Goal: Check status: Check status

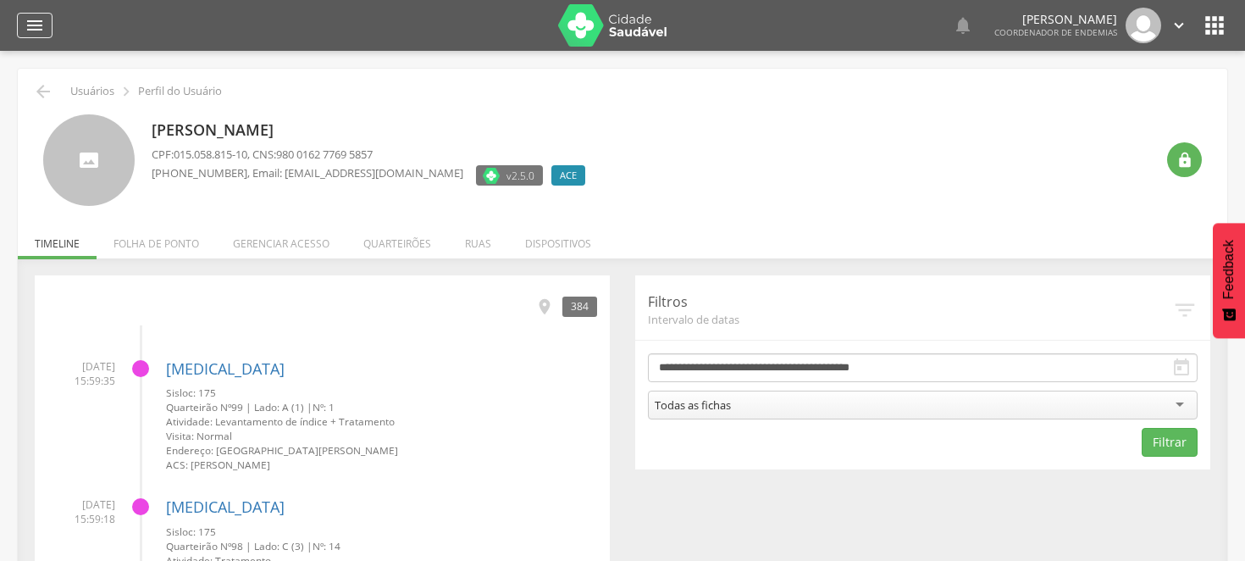
click at [39, 32] on icon "" at bounding box center [35, 25] width 20 height 20
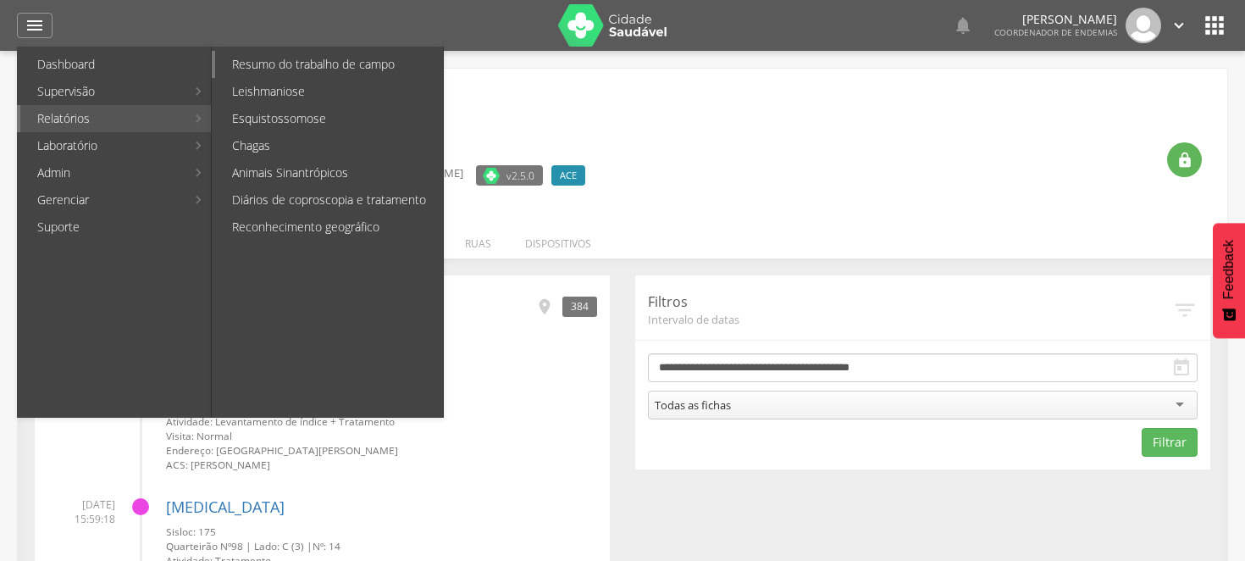
click at [301, 53] on link "Resumo do trabalho de campo" at bounding box center [329, 64] width 228 height 27
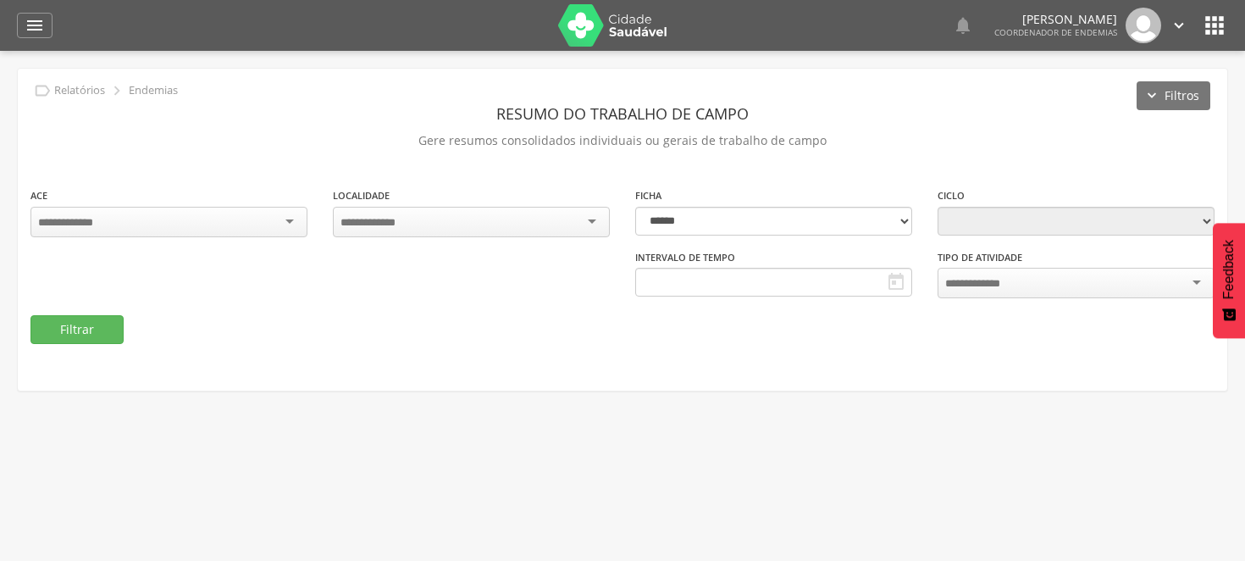
type input "**********"
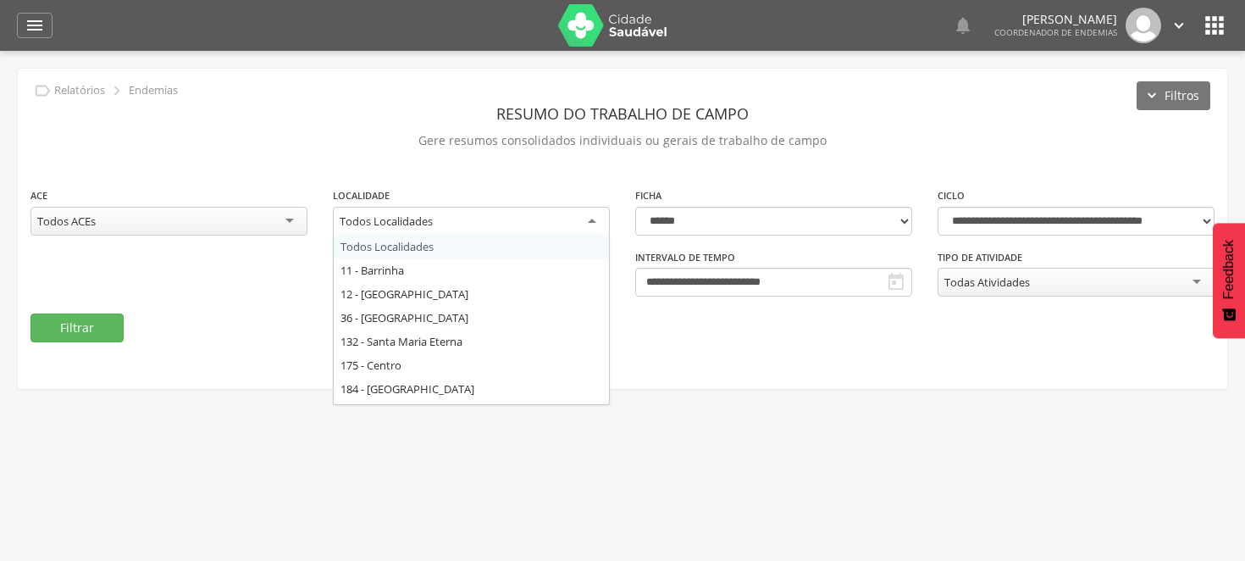
click at [589, 221] on div "Todos Localidades" at bounding box center [471, 222] width 277 height 30
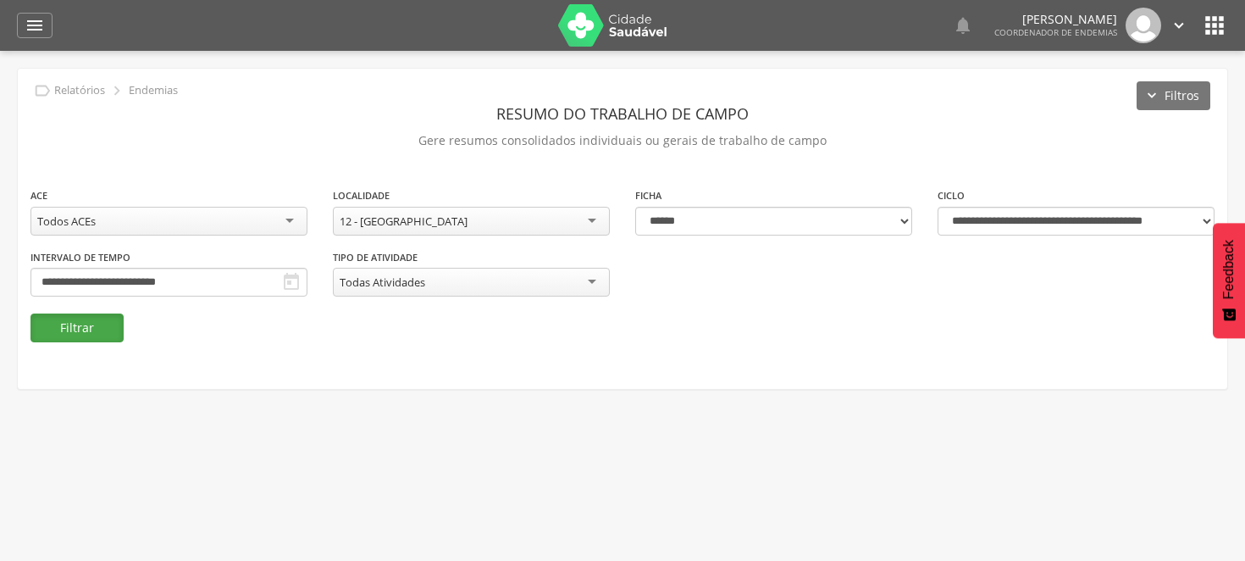
click at [102, 336] on button "Filtrar" at bounding box center [76, 327] width 93 height 29
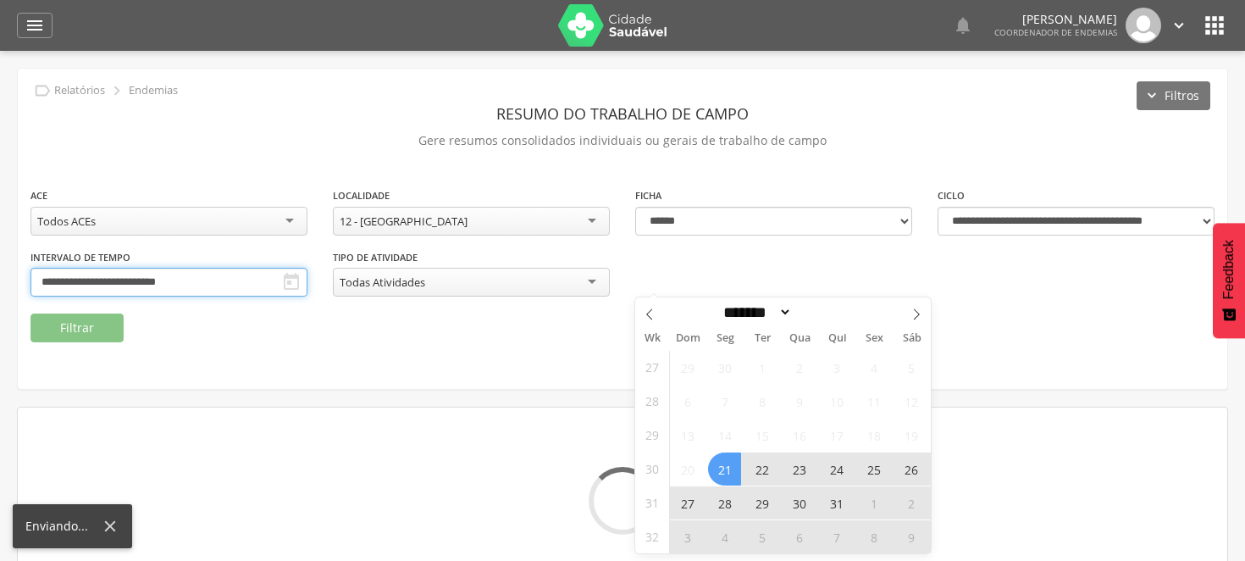
click at [307, 271] on input "**********" at bounding box center [168, 282] width 277 height 29
click at [911, 314] on icon at bounding box center [917, 314] width 12 height 12
select select "*"
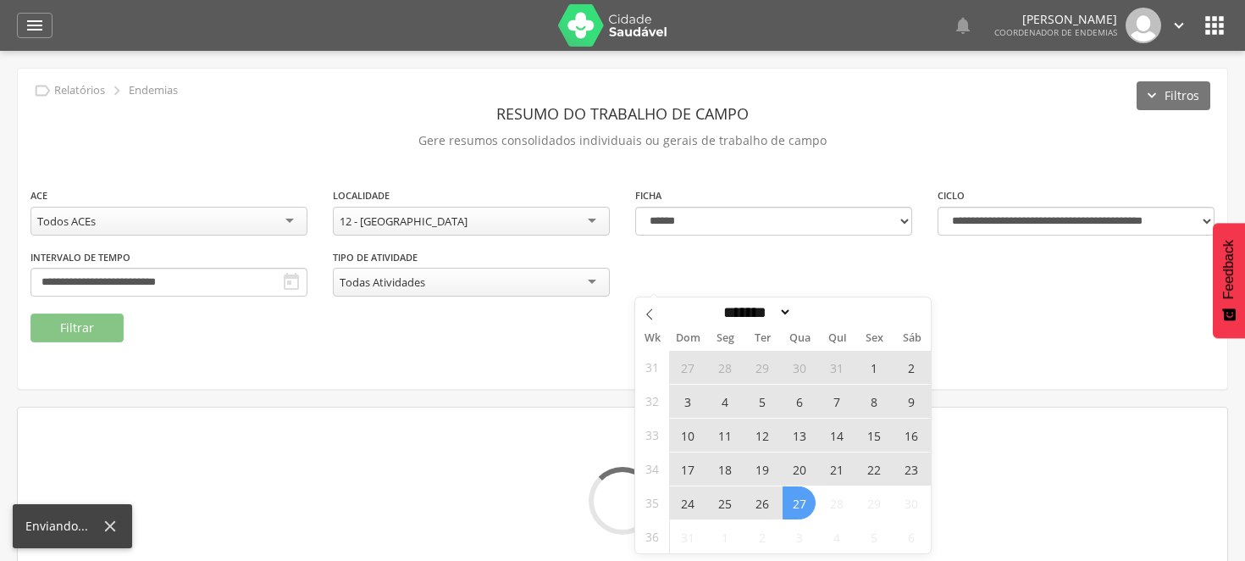
click at [687, 459] on span "17" at bounding box center [687, 468] width 33 height 33
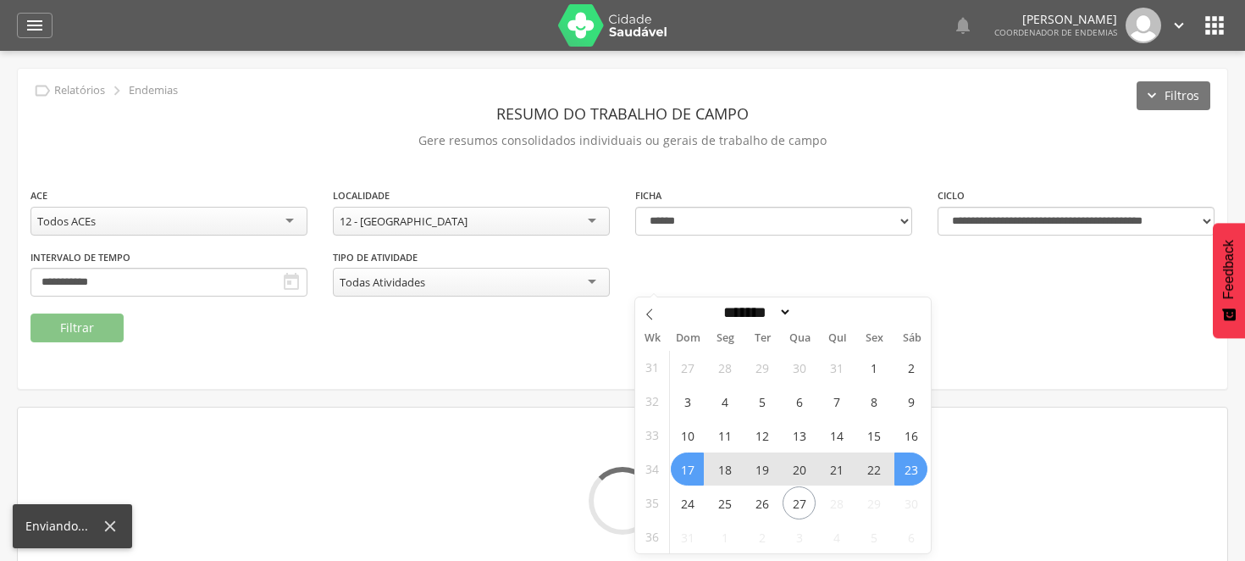
click at [905, 469] on span "23" at bounding box center [910, 468] width 33 height 33
type input "**********"
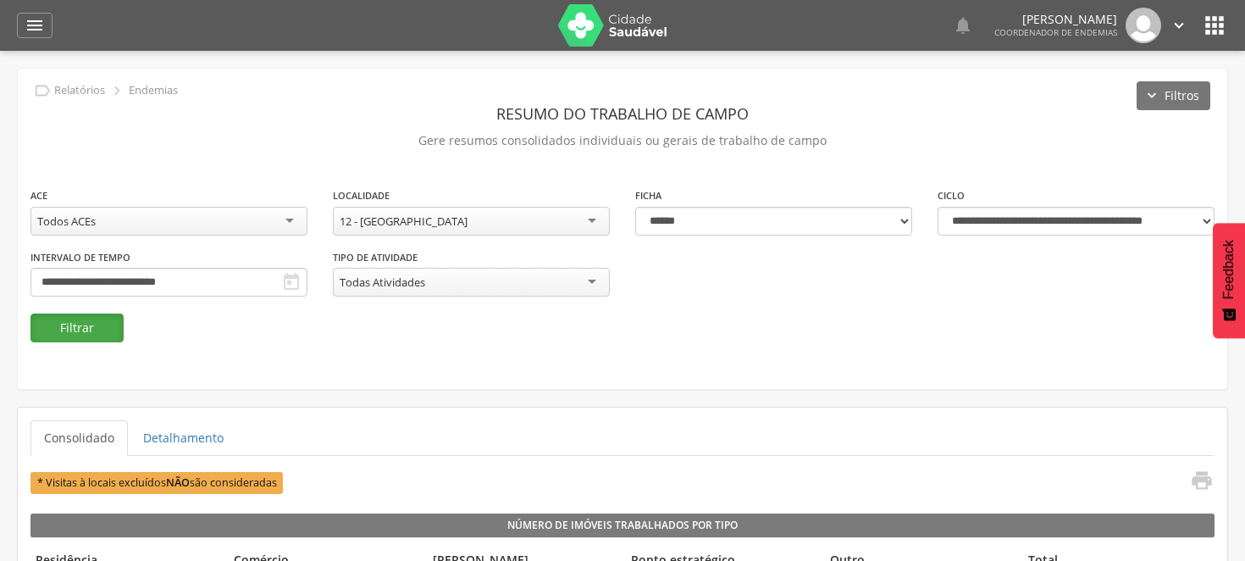
click at [102, 327] on button "Filtrar" at bounding box center [76, 327] width 93 height 29
click at [97, 337] on button "Filtrar" at bounding box center [76, 327] width 93 height 29
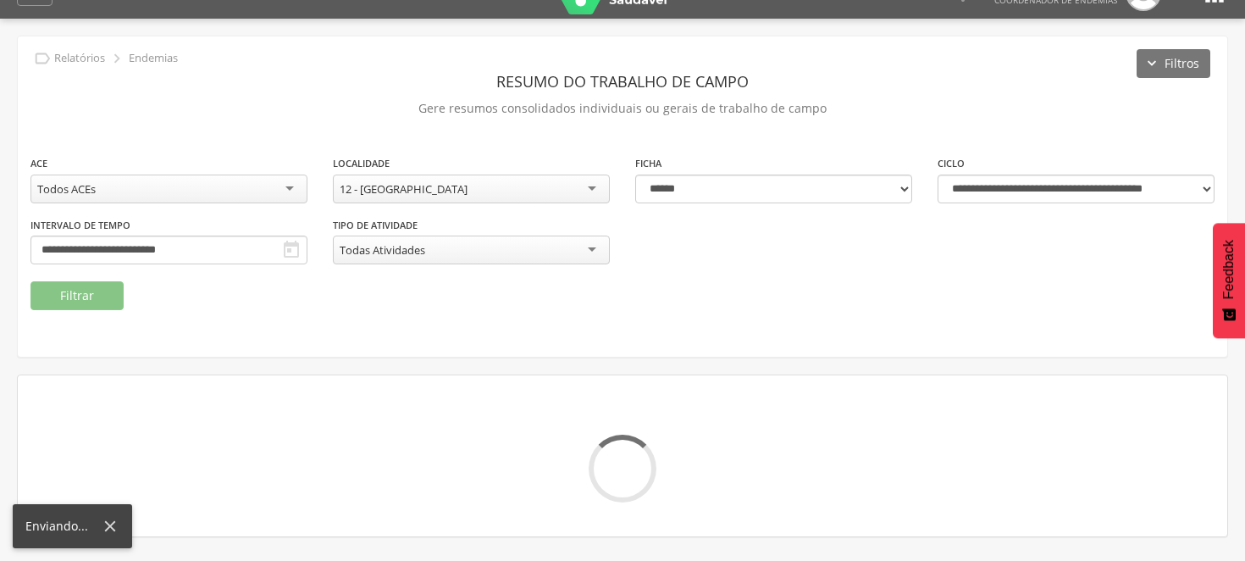
scroll to position [51, 0]
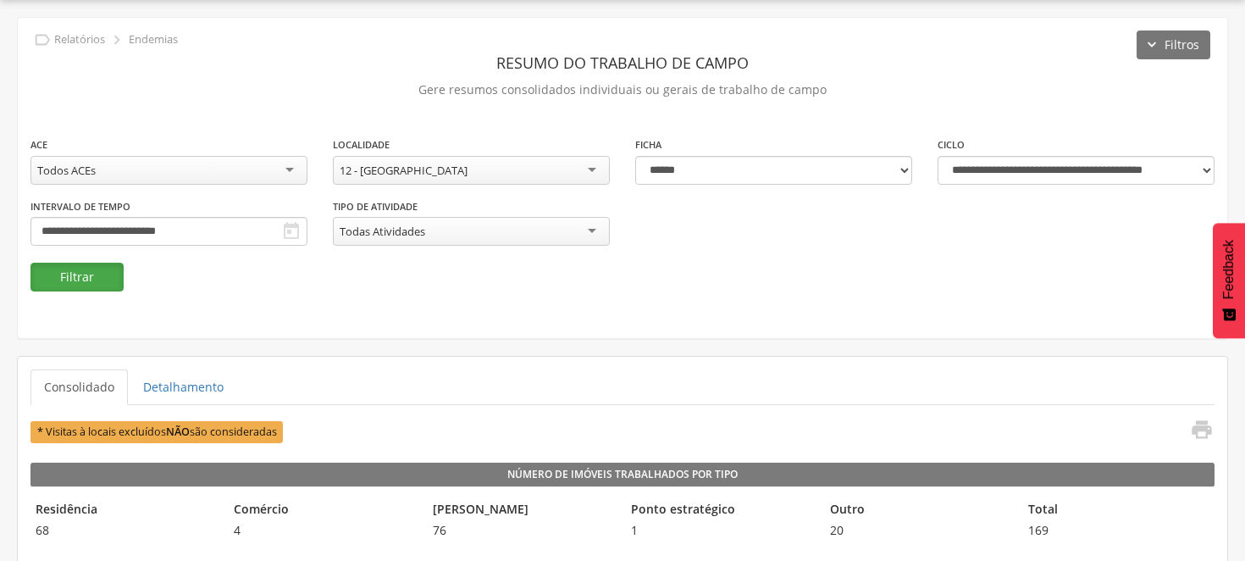
click at [86, 284] on button "Filtrar" at bounding box center [76, 277] width 93 height 29
click at [104, 268] on button "Filtrar" at bounding box center [76, 277] width 93 height 29
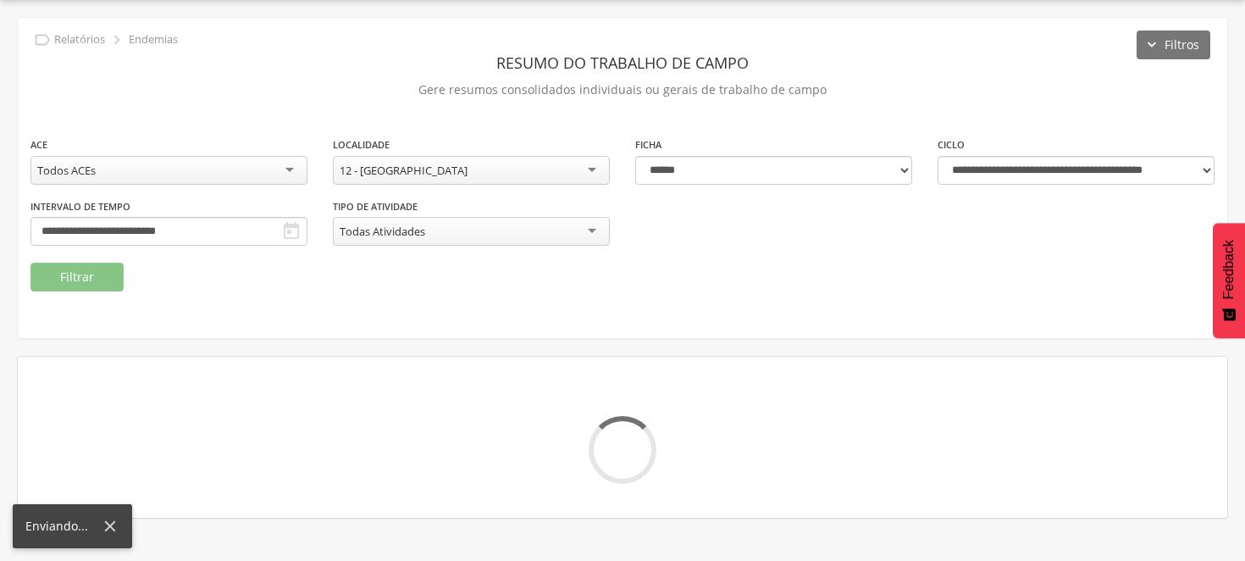
click at [527, 249] on div "**********" at bounding box center [623, 199] width 1210 height 127
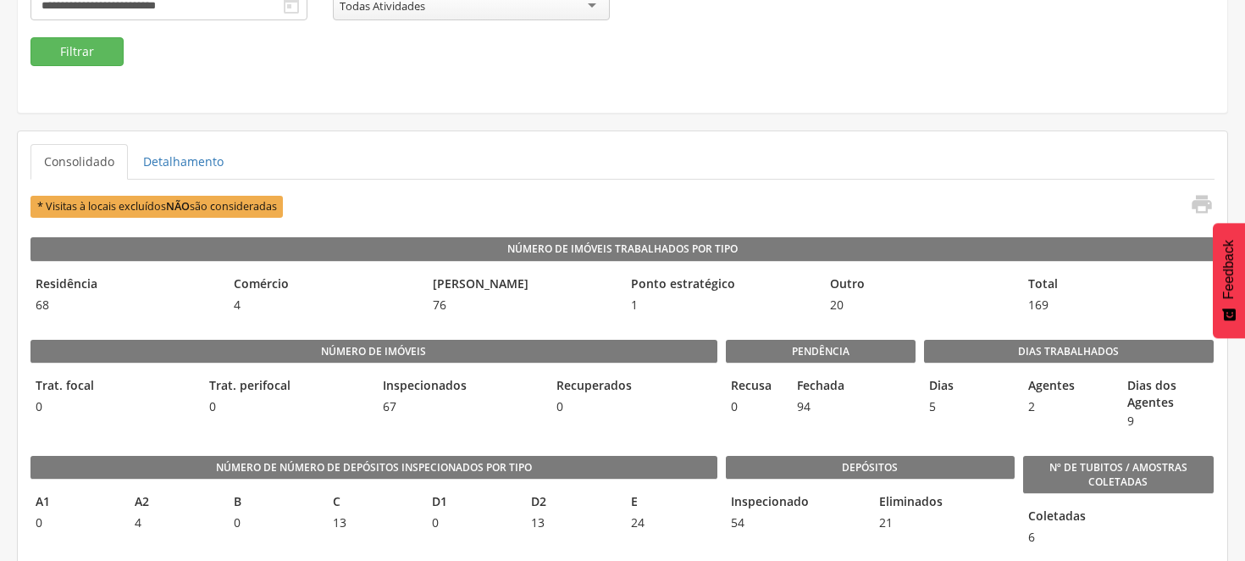
scroll to position [164, 0]
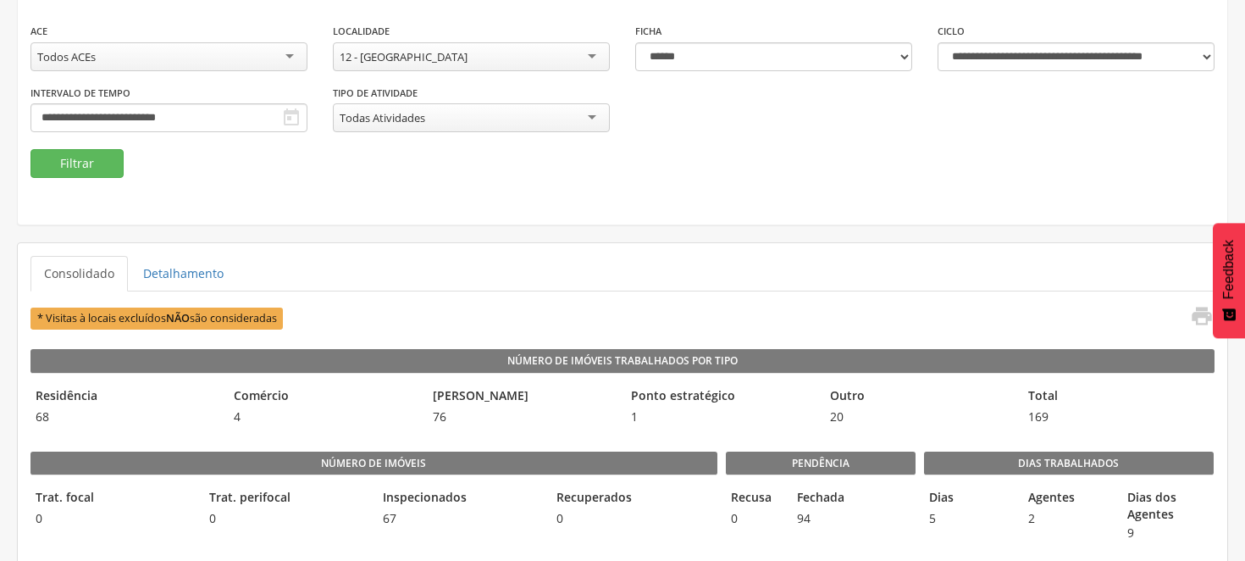
click at [589, 51] on div "12 - [GEOGRAPHIC_DATA]" at bounding box center [471, 56] width 277 height 29
click at [77, 154] on button "Filtrar" at bounding box center [76, 163] width 93 height 29
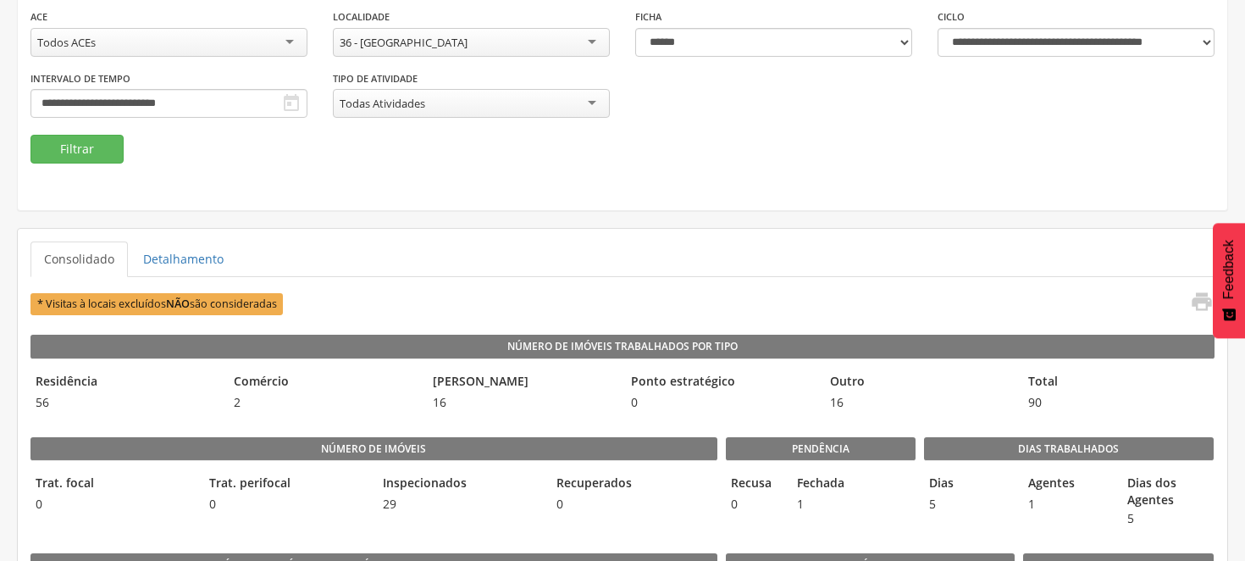
scroll to position [70, 0]
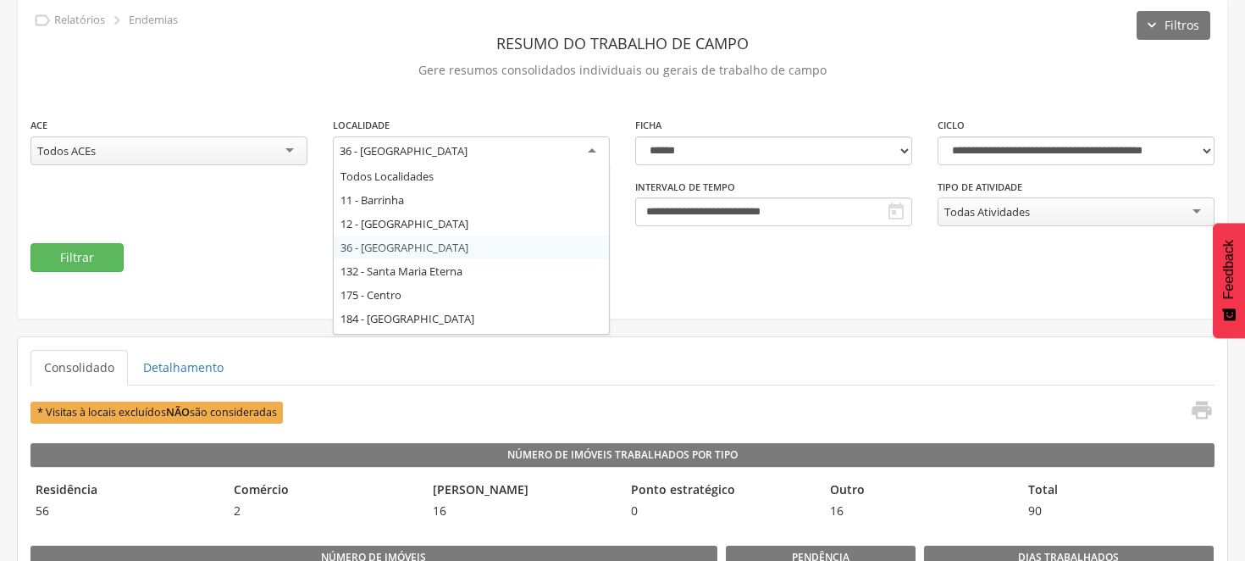
click at [596, 147] on div "36 - [GEOGRAPHIC_DATA]" at bounding box center [471, 151] width 277 height 30
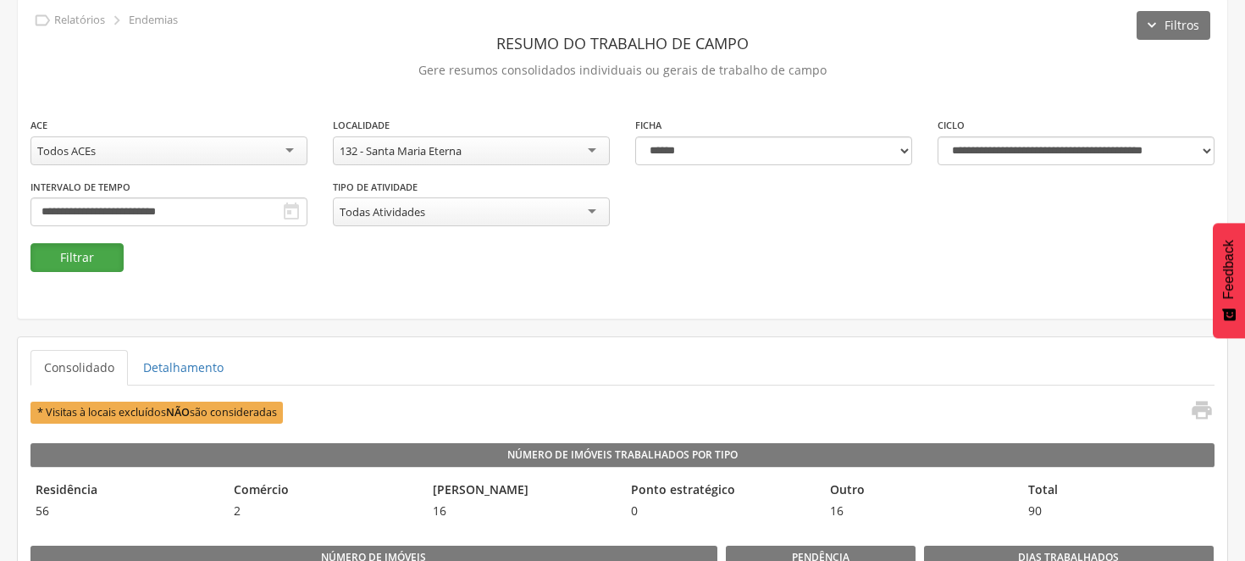
click at [70, 247] on button "Filtrar" at bounding box center [76, 257] width 93 height 29
click at [82, 257] on button "Filtrar" at bounding box center [76, 257] width 93 height 29
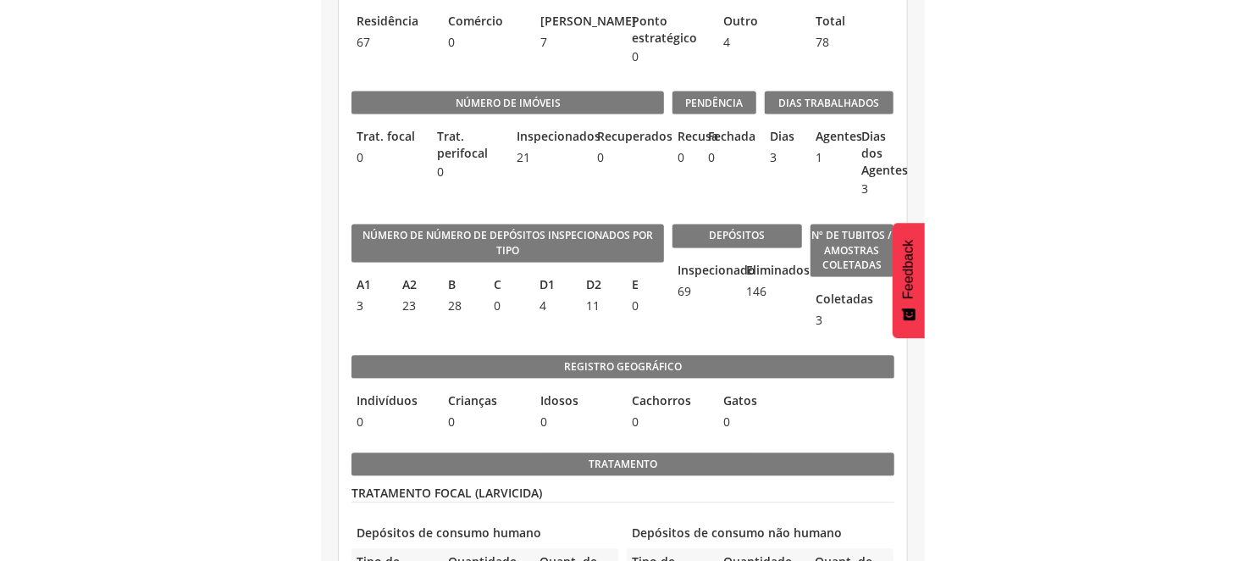
scroll to position [540, 0]
